Goal: Task Accomplishment & Management: Use online tool/utility

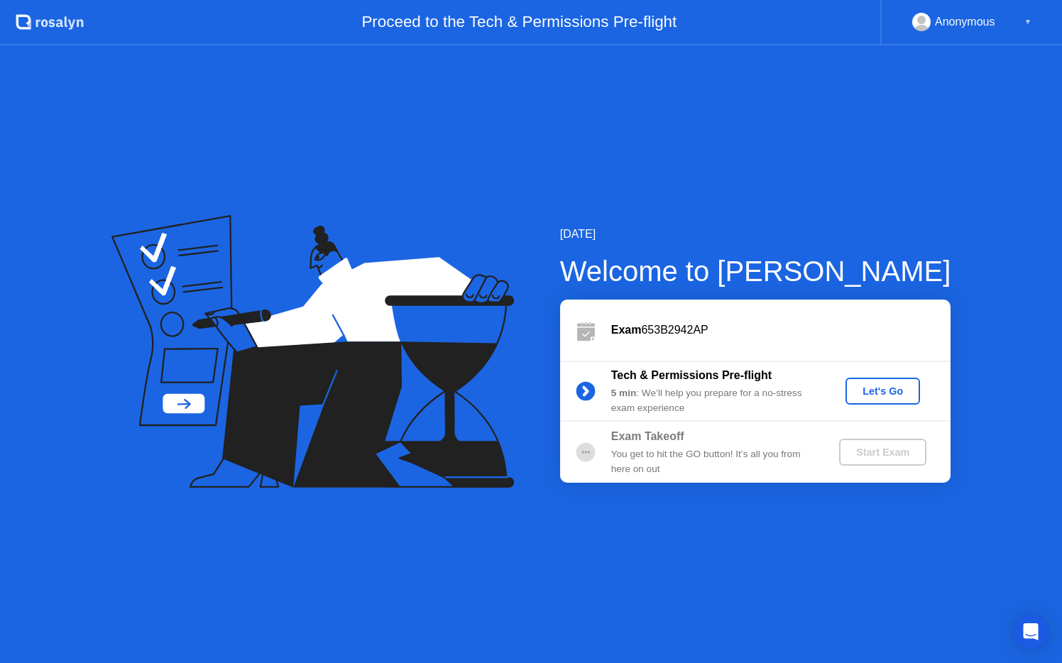
click at [869, 389] on div "Let's Go" at bounding box center [882, 390] width 63 height 11
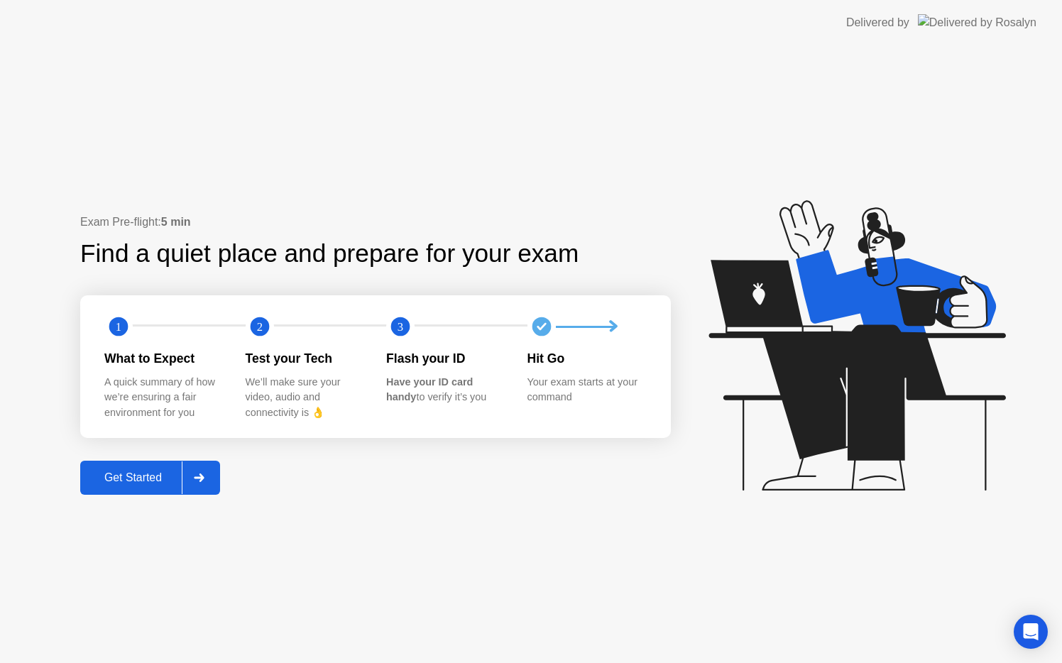
click at [156, 475] on div "Get Started" at bounding box center [132, 477] width 97 height 13
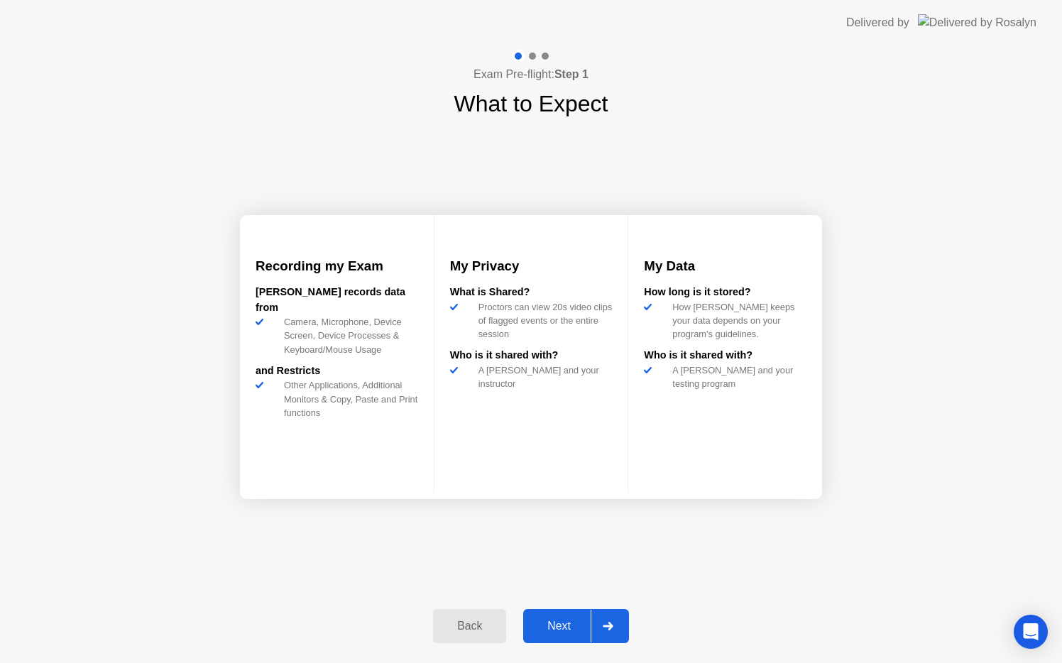
click at [551, 632] on div "Next" at bounding box center [558, 626] width 63 height 13
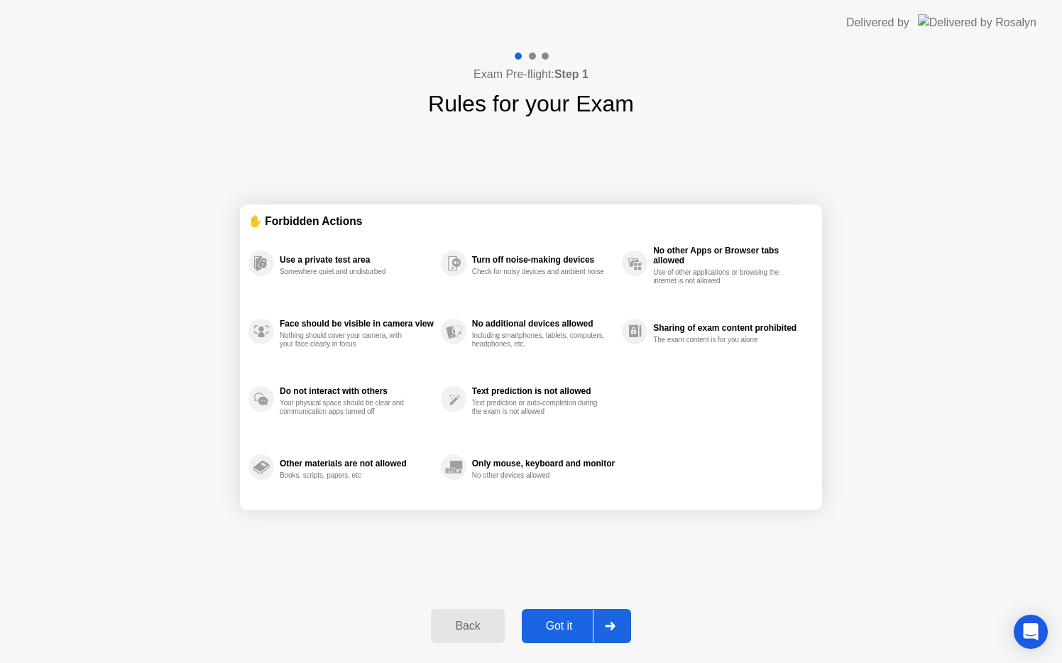
click at [551, 632] on div "Got it" at bounding box center [559, 626] width 67 height 13
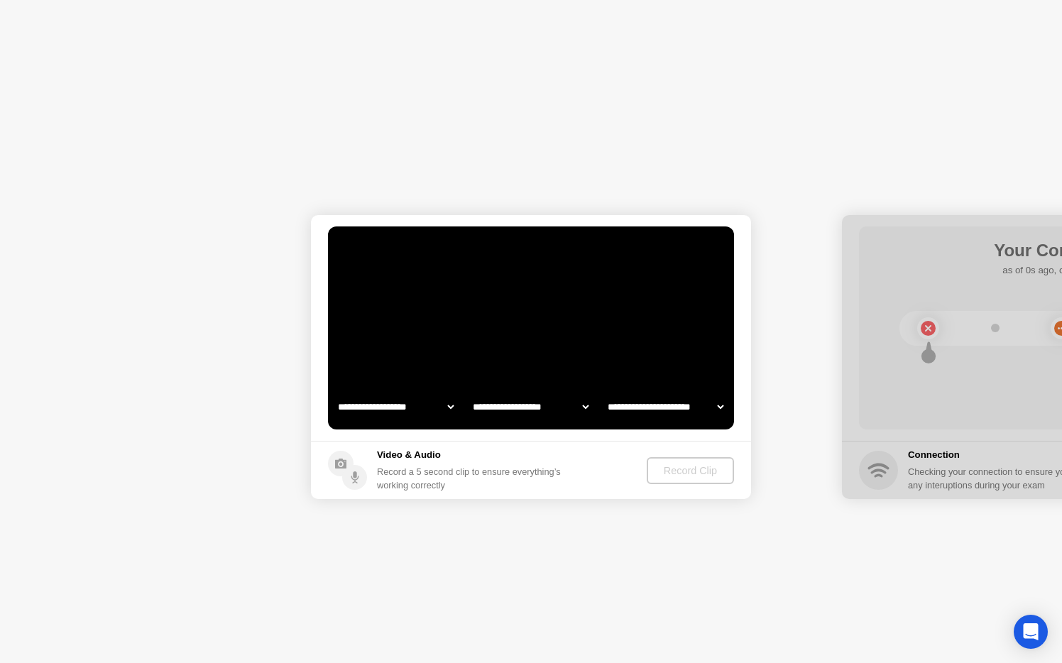
select select "**********"
select select "*******"
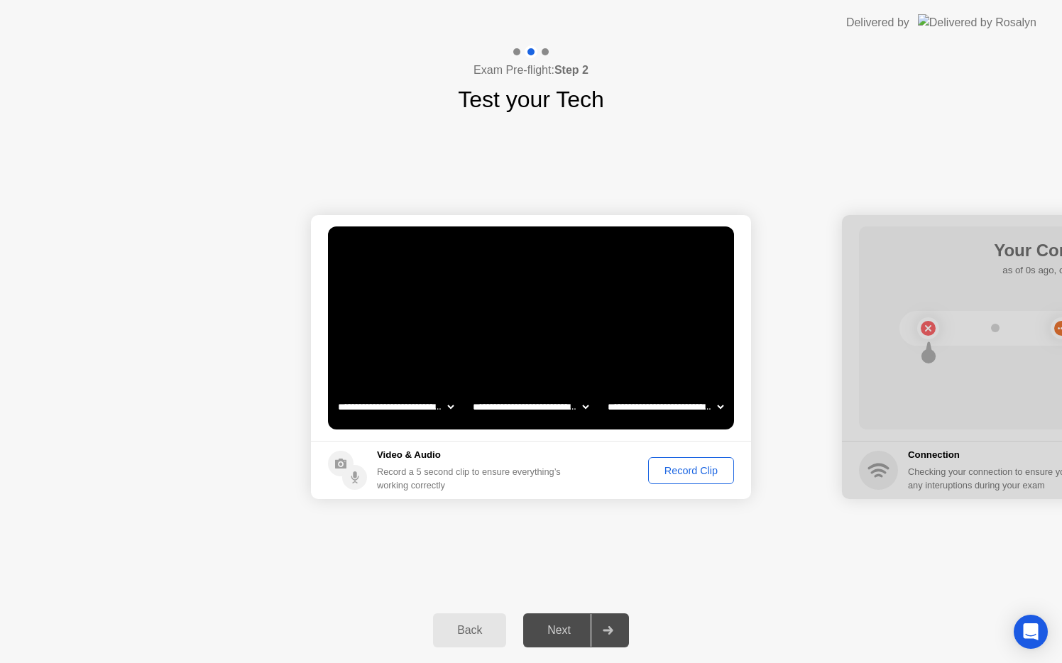
click at [673, 465] on div "Record Clip" at bounding box center [691, 470] width 76 height 11
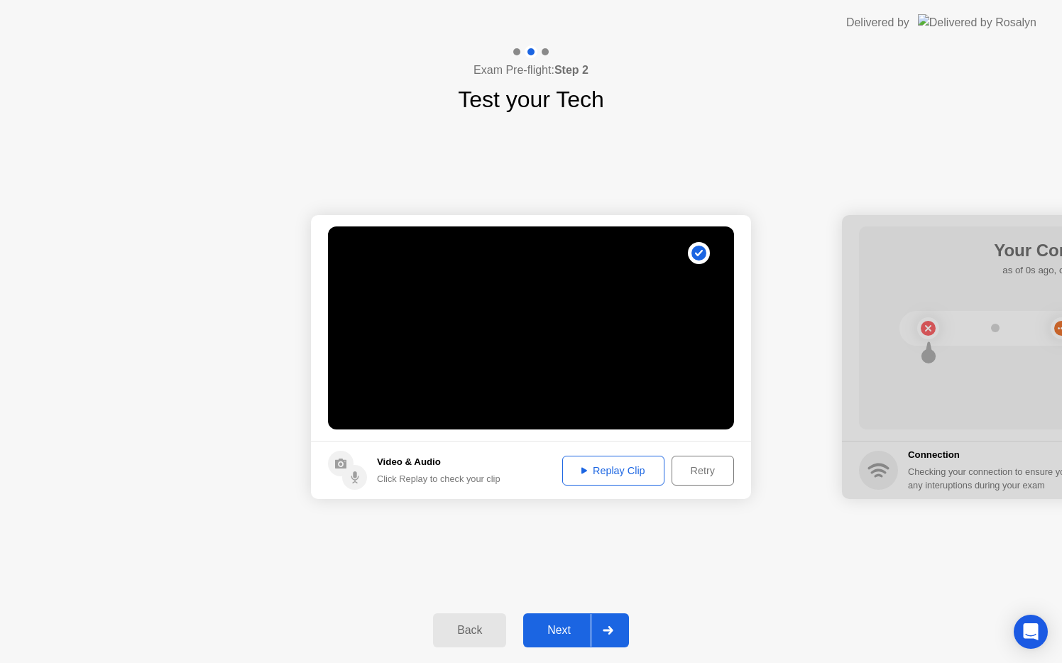
click at [619, 472] on div "Replay Clip" at bounding box center [613, 470] width 92 height 11
click at [578, 625] on div "Next" at bounding box center [558, 630] width 63 height 13
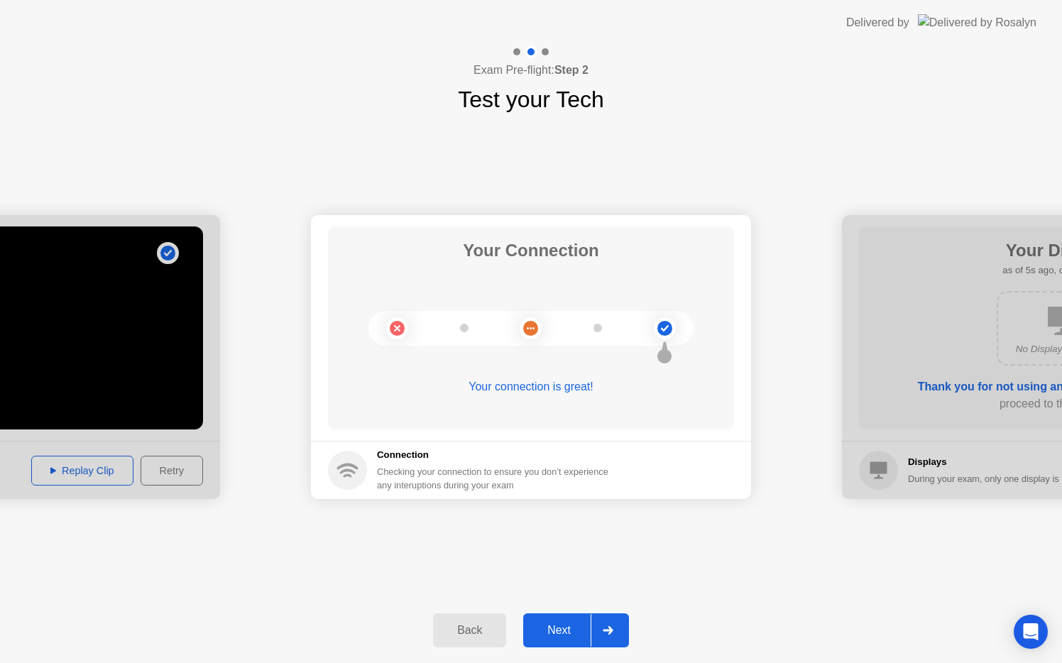
click at [578, 625] on div "Next" at bounding box center [558, 630] width 63 height 13
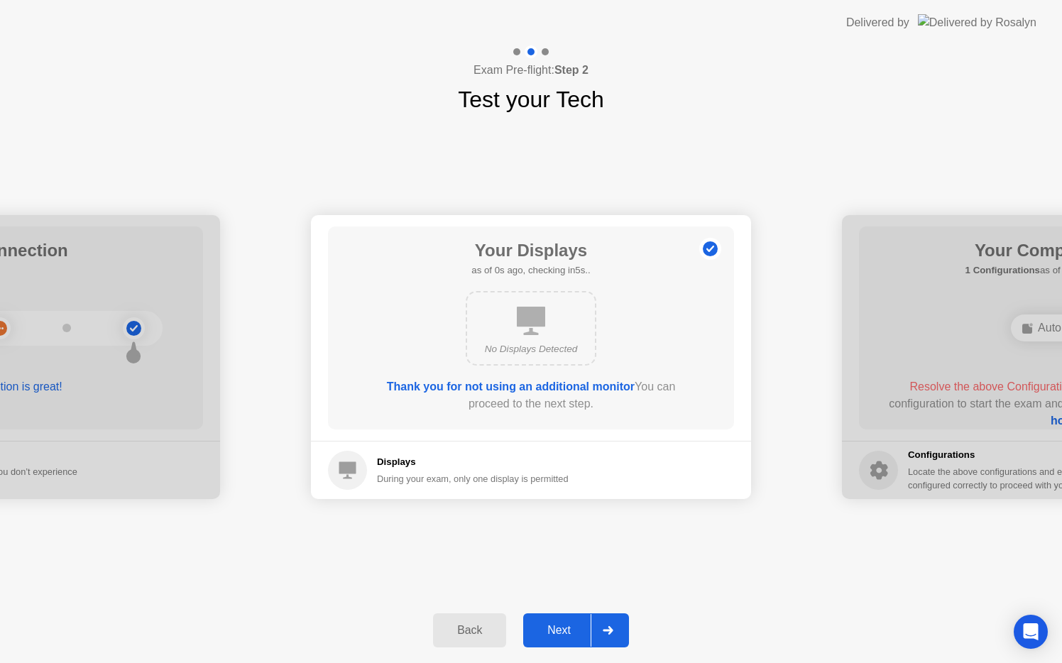
click at [578, 625] on div "Next" at bounding box center [558, 630] width 63 height 13
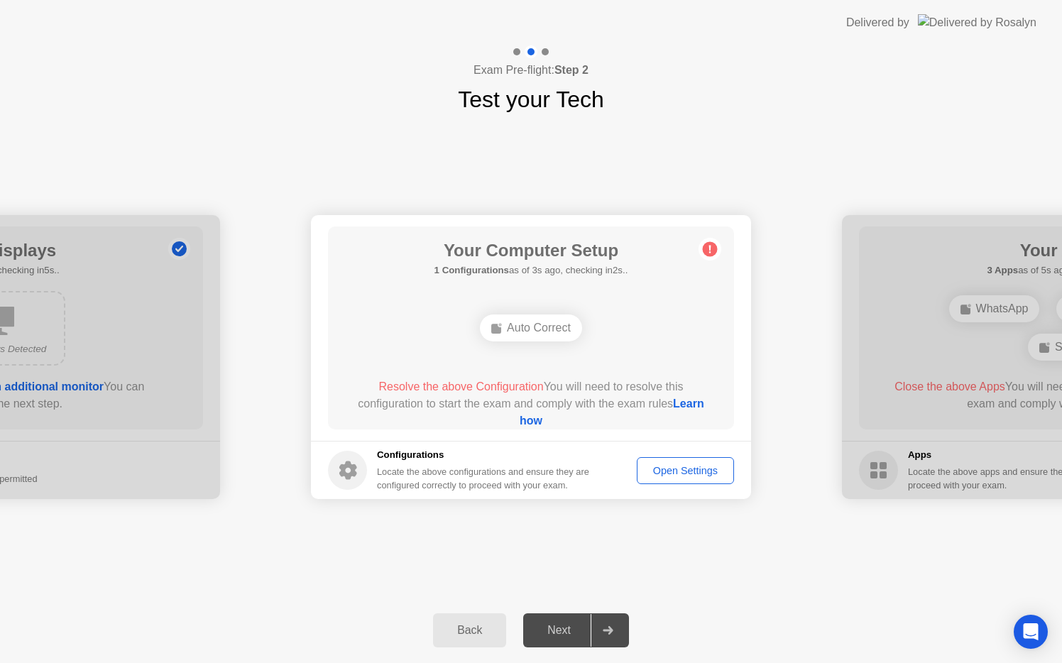
click at [537, 327] on div "Auto Correct" at bounding box center [531, 327] width 102 height 27
click at [664, 468] on div "Open Settings" at bounding box center [685, 470] width 87 height 11
click at [531, 330] on div "Auto Correct" at bounding box center [531, 327] width 102 height 27
click at [495, 388] on span "Resolve the above Configuration" at bounding box center [460, 386] width 165 height 12
click at [408, 468] on div "Locate the above configurations and ensure they are configured correctly to pro…" at bounding box center [484, 478] width 215 height 27
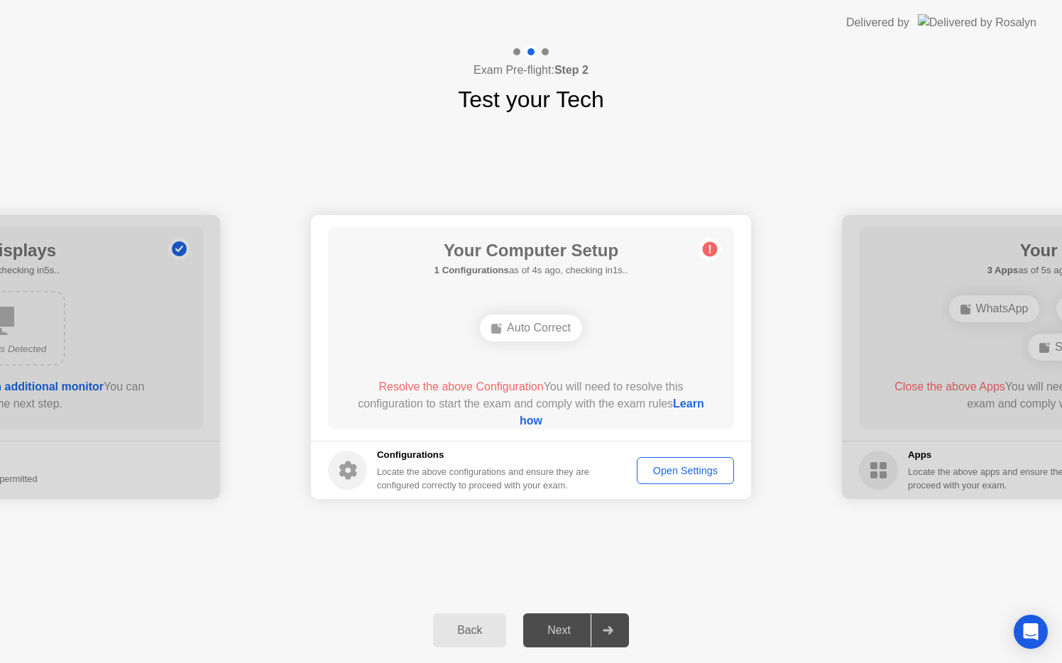
click at [480, 473] on div "Locate the above configurations and ensure they are configured correctly to pro…" at bounding box center [484, 478] width 215 height 27
